Goal: Task Accomplishment & Management: Manage account settings

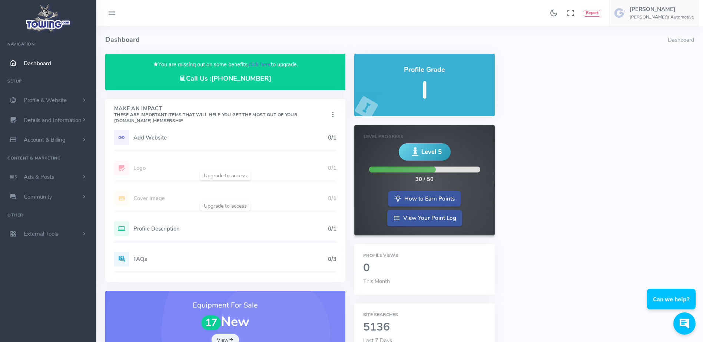
click at [258, 64] on link "click here" at bounding box center [259, 64] width 22 height 7
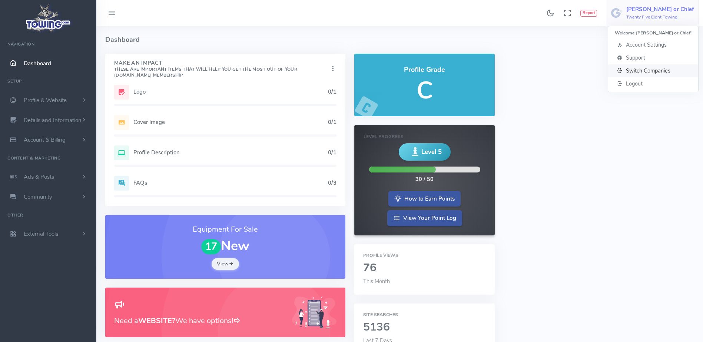
click at [646, 71] on span "Switch Companies" at bounding box center [647, 70] width 44 height 7
